Goal: Information Seeking & Learning: Learn about a topic

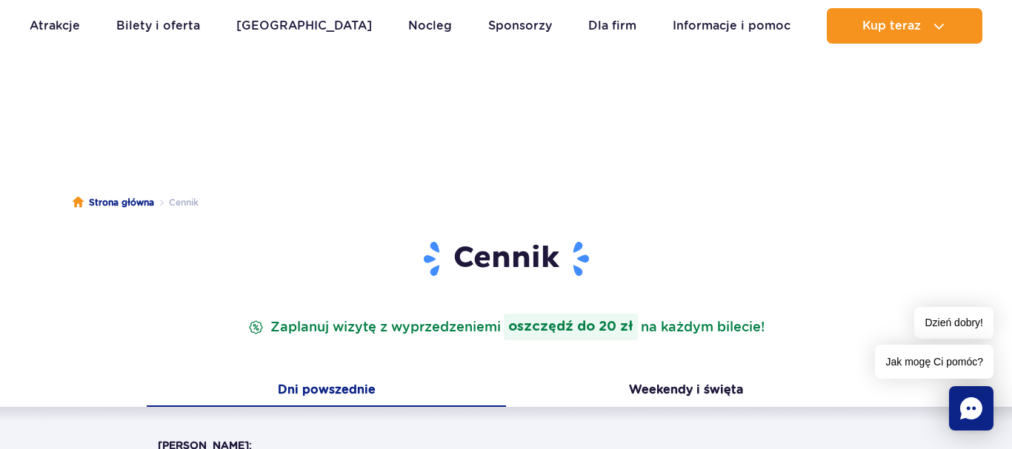
scroll to position [302, 0]
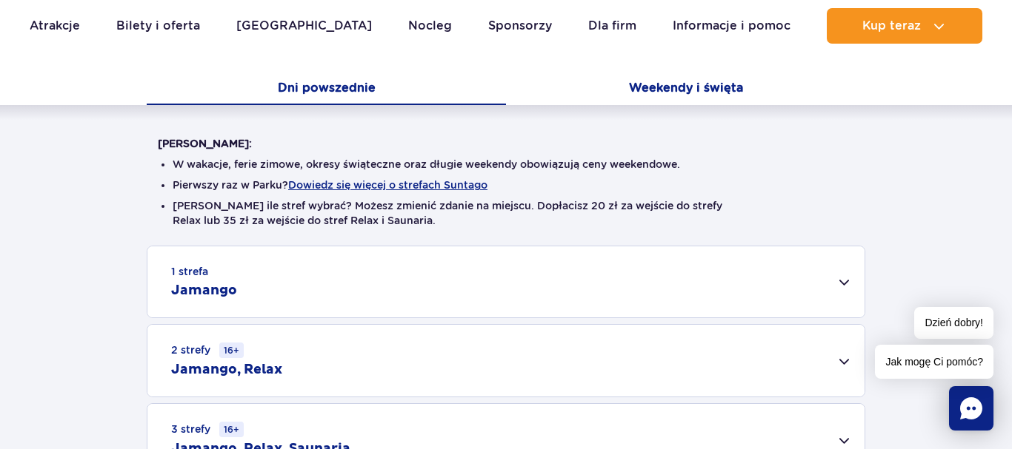
click at [682, 86] on button "Weekendy i święta" at bounding box center [685, 89] width 359 height 31
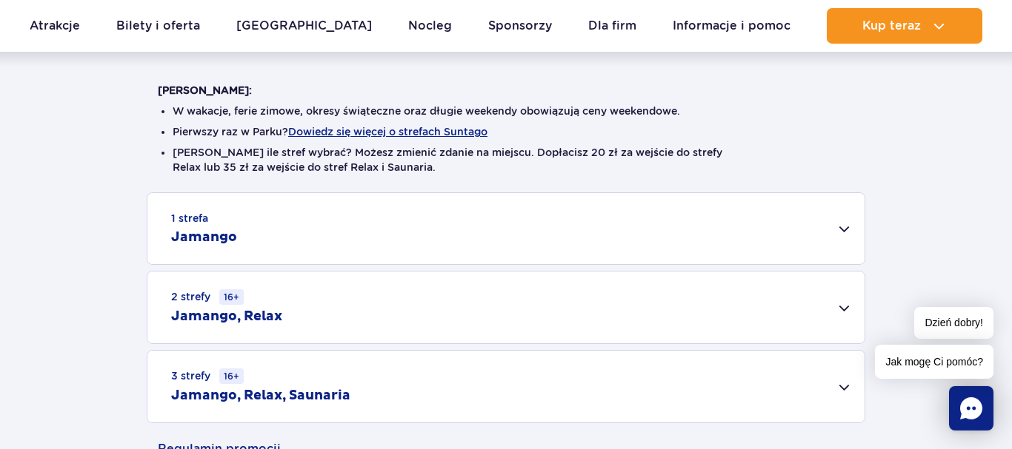
scroll to position [378, 0]
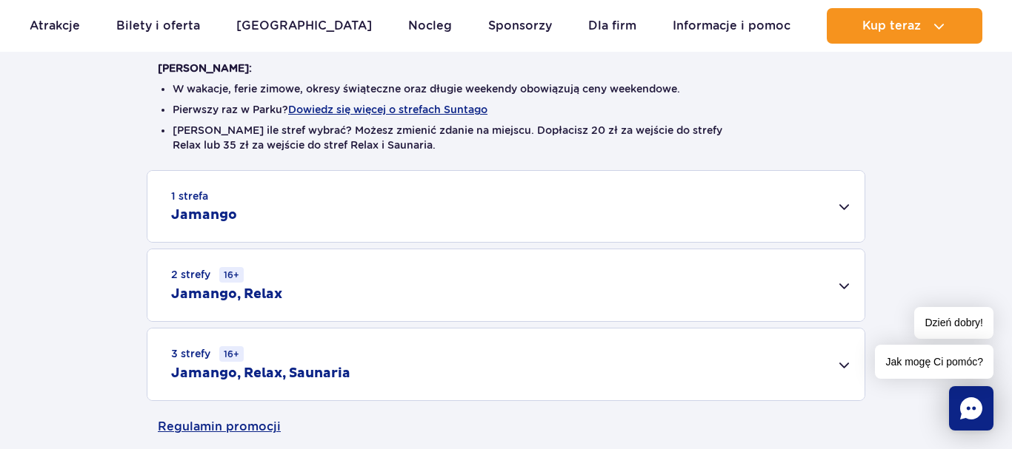
click at [680, 275] on div "2 strefy 16+ Jamango, Relax" at bounding box center [505, 286] width 717 height 72
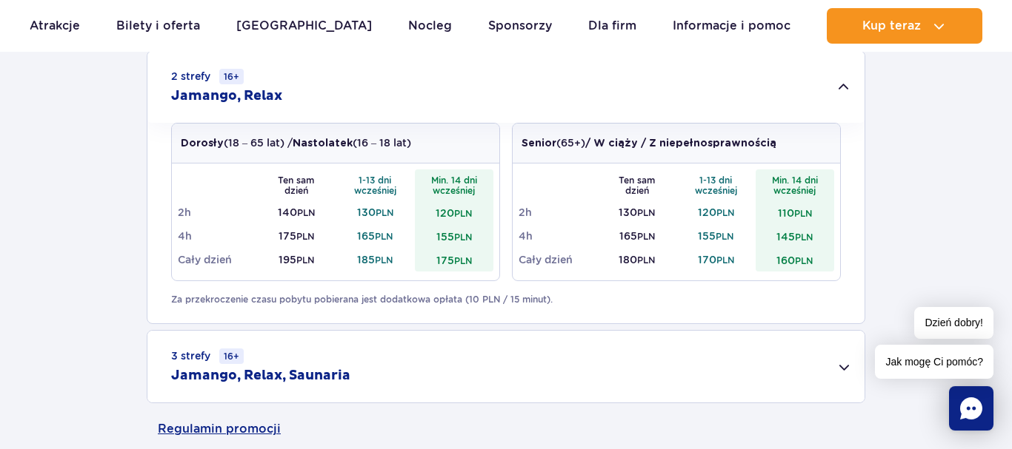
scroll to position [604, 0]
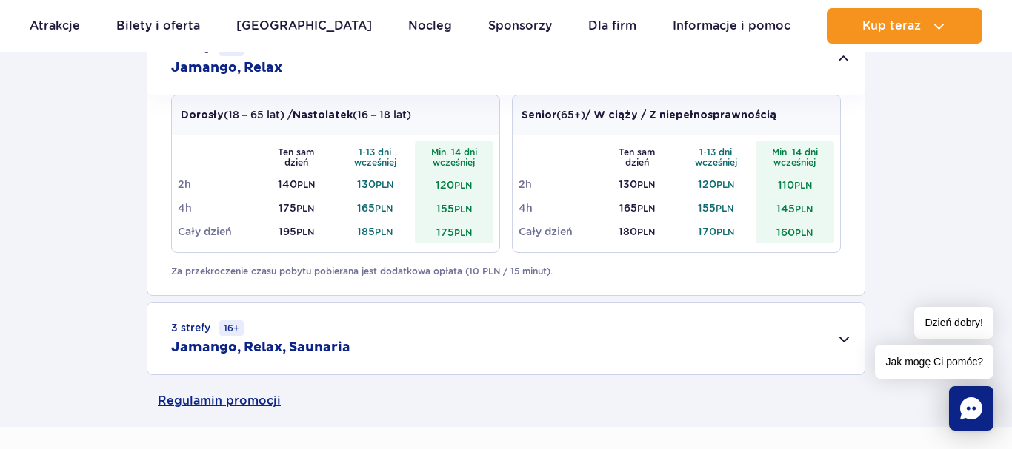
click at [719, 338] on div "3 strefy 16+ Jamango, Relax, Saunaria" at bounding box center [505, 339] width 717 height 72
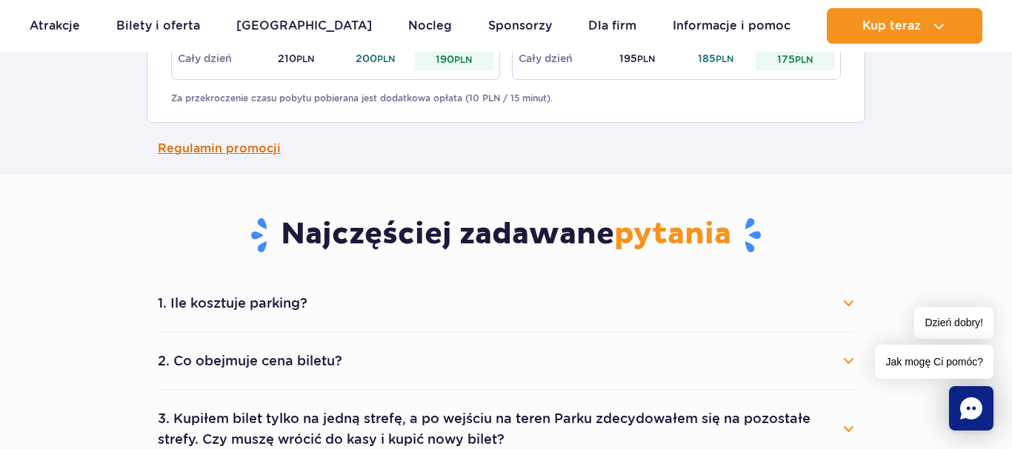
scroll to position [1133, 0]
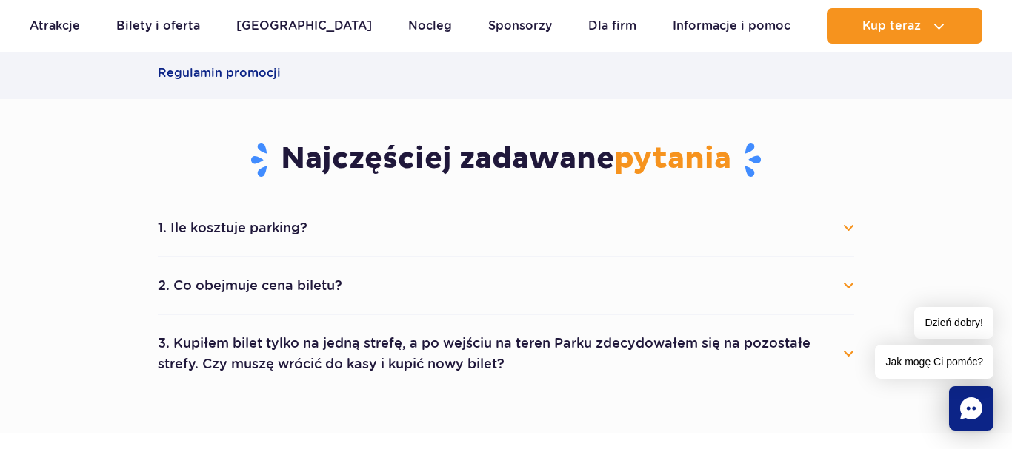
click at [704, 298] on button "2. Co obejmuje cena biletu?" at bounding box center [506, 286] width 696 height 33
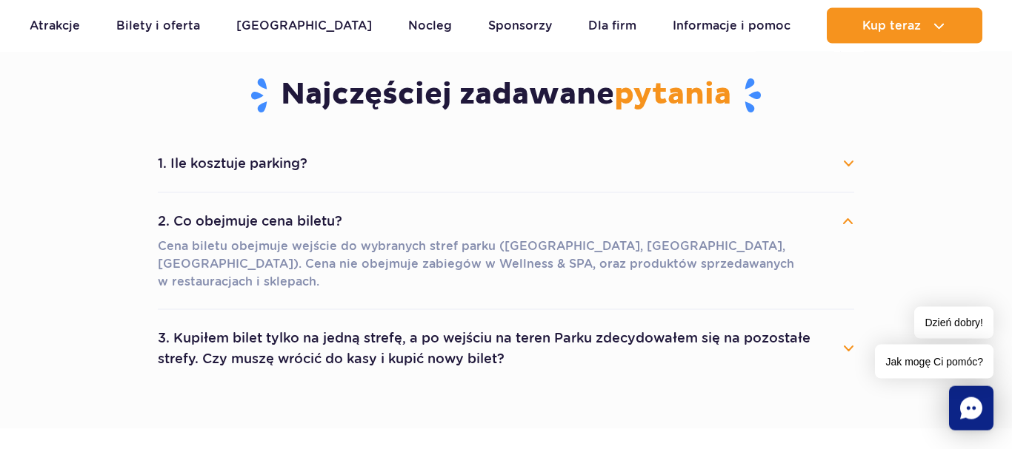
scroll to position [1284, 0]
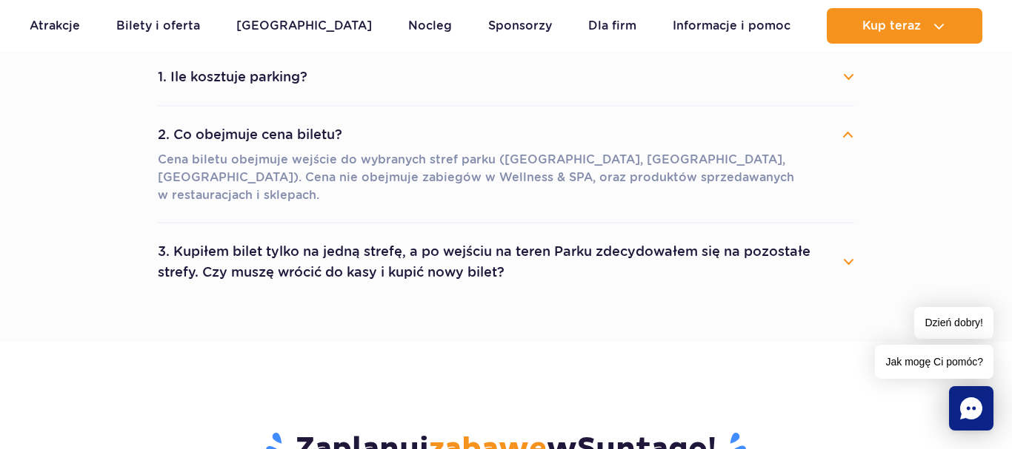
click at [681, 257] on button "3. Kupiłem bilet tylko na jedną strefę, a po wejściu na teren Parku zdecydowałe…" at bounding box center [506, 261] width 696 height 53
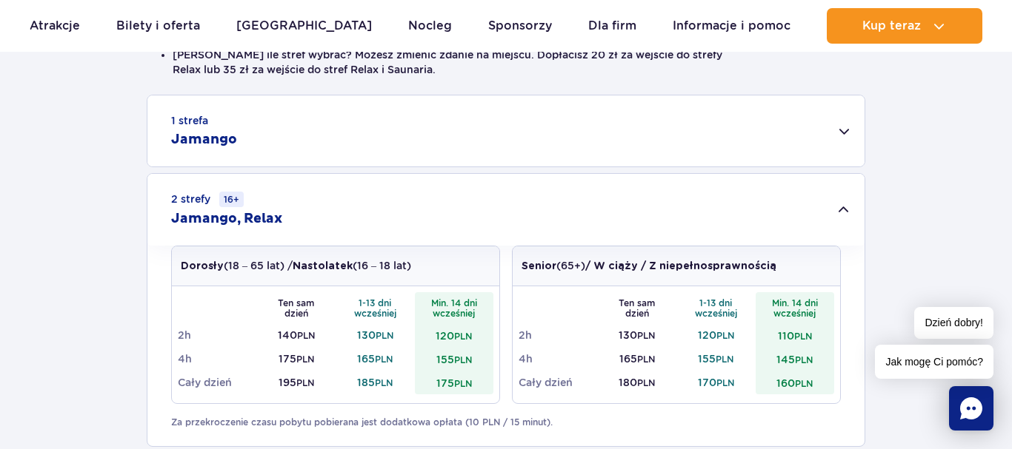
scroll to position [0, 0]
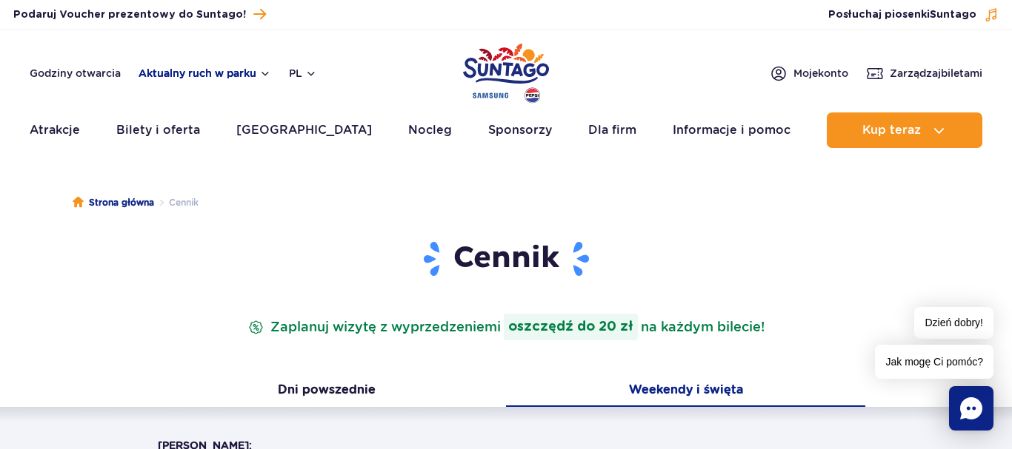
click at [163, 71] on button "Aktualny ruch w parku" at bounding box center [204, 73] width 133 height 12
click at [55, 65] on div "Godziny otwarcia Aktualny ruch w parku Aktualny ruch w parku Jamango Relax Saun…" at bounding box center [173, 73] width 287 height 18
click at [59, 70] on link "Godziny otwarcia" at bounding box center [75, 73] width 91 height 15
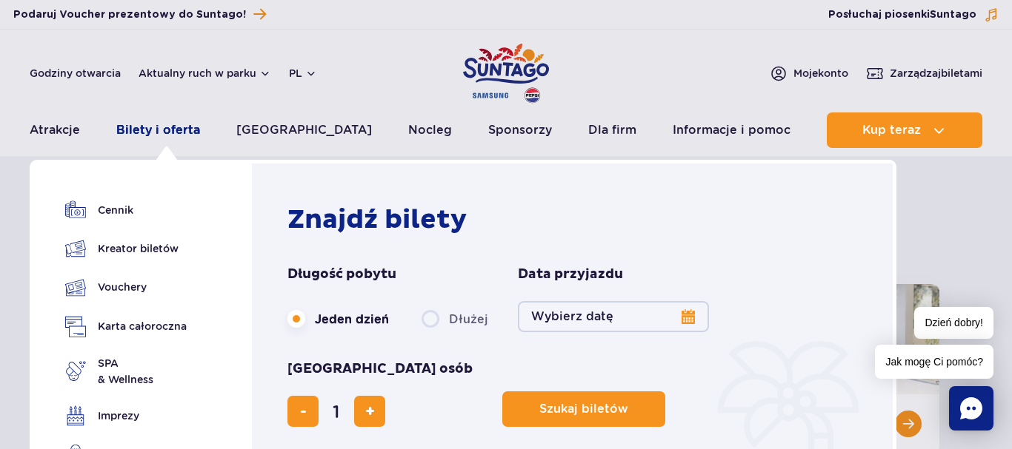
click at [168, 125] on link "Bilety i oferta" at bounding box center [158, 131] width 84 height 36
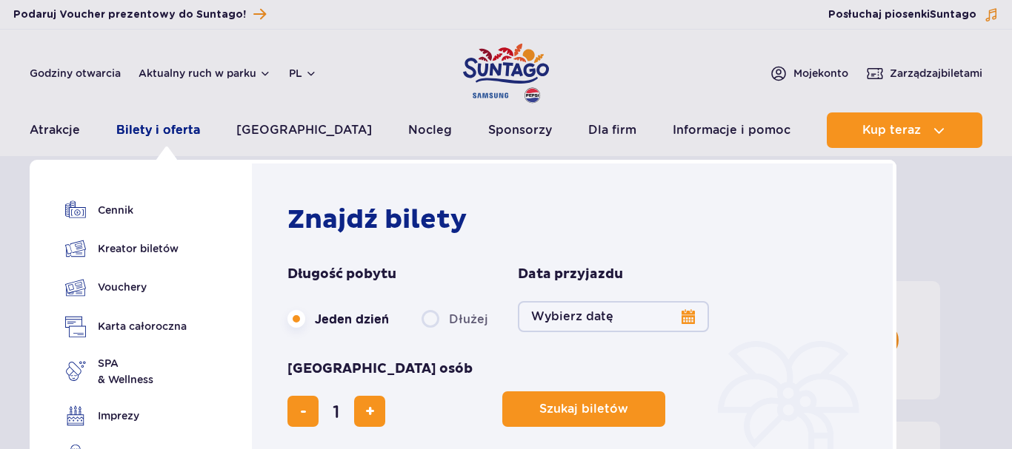
click at [191, 123] on link "Bilety i oferta" at bounding box center [158, 131] width 84 height 36
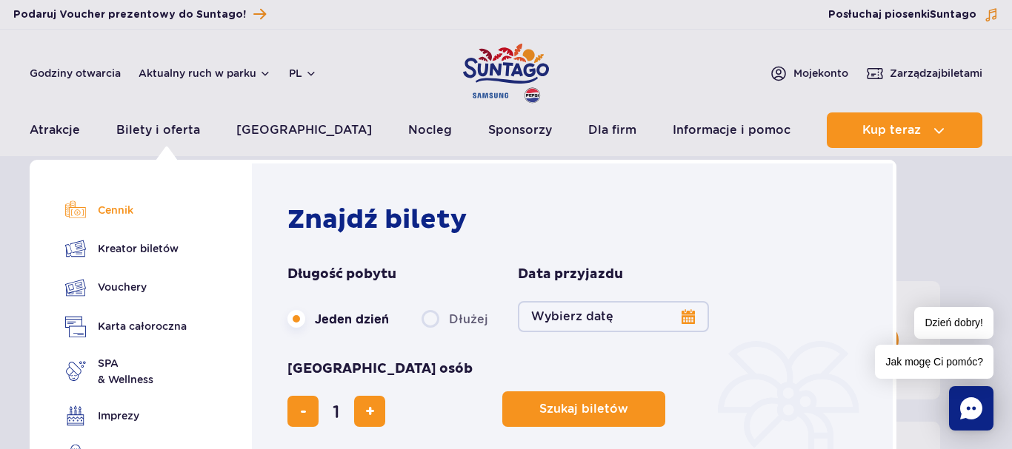
click at [108, 210] on link "Cennik" at bounding box center [125, 210] width 121 height 21
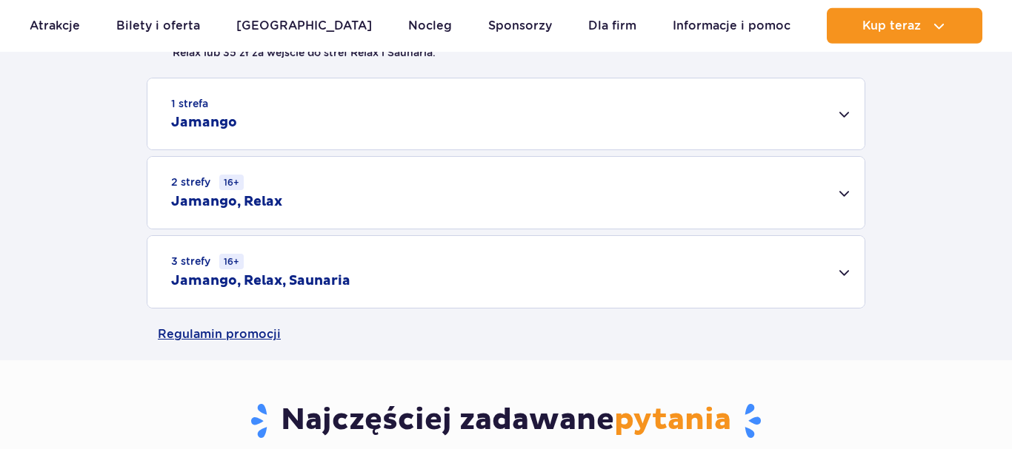
scroll to position [529, 0]
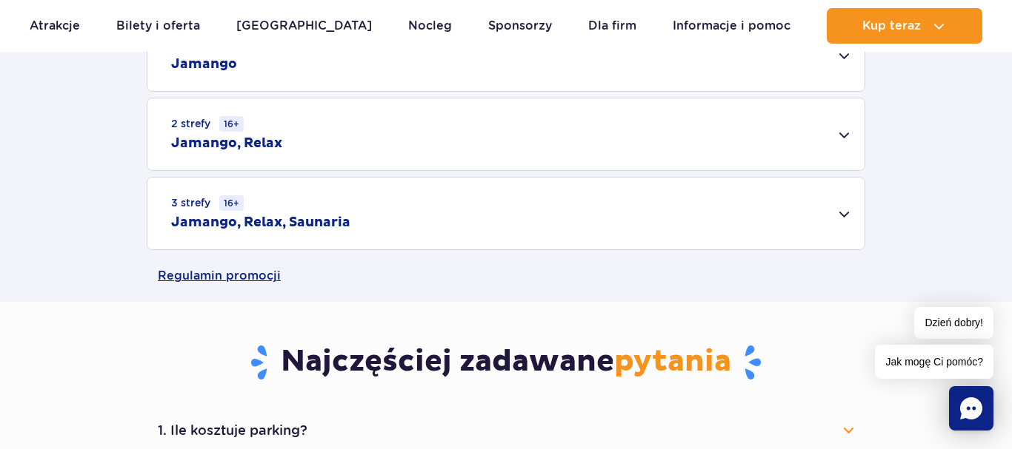
click at [471, 73] on div "1 strefa Jamango" at bounding box center [505, 55] width 717 height 71
